Goal: Subscribe to service/newsletter

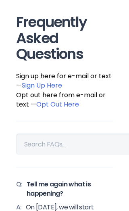
scroll to position [28, 0]
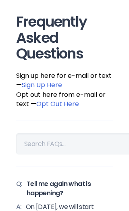
click at [53, 83] on link "Sign Up Here" at bounding box center [42, 84] width 40 height 9
click at [49, 85] on link "Sign Up Here" at bounding box center [42, 84] width 40 height 9
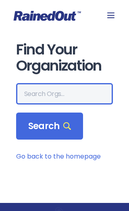
click at [64, 90] on input "text" at bounding box center [64, 93] width 97 height 21
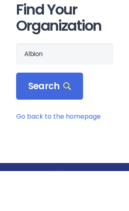
click at [53, 121] on span "Search" at bounding box center [49, 126] width 43 height 11
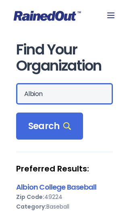
click at [57, 93] on input "Albion" at bounding box center [64, 93] width 97 height 21
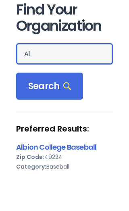
type input "A"
type input "HCSA"
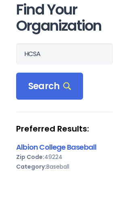
click at [65, 122] on icon at bounding box center [67, 126] width 8 height 8
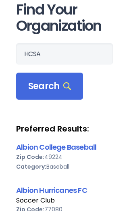
click at [44, 87] on span "Search" at bounding box center [49, 86] width 43 height 11
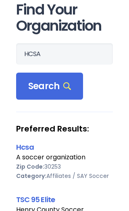
click at [53, 83] on span "Search" at bounding box center [49, 86] width 43 height 11
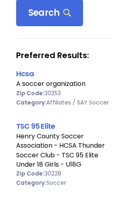
scroll to position [105, 0]
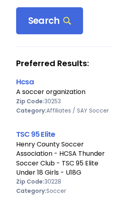
click at [30, 82] on link "Hcsa" at bounding box center [25, 82] width 18 height 10
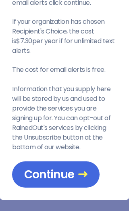
scroll to position [57, 0]
click at [67, 173] on span "Continue" at bounding box center [55, 175] width 63 height 14
